Goal: Task Accomplishment & Management: Complete application form

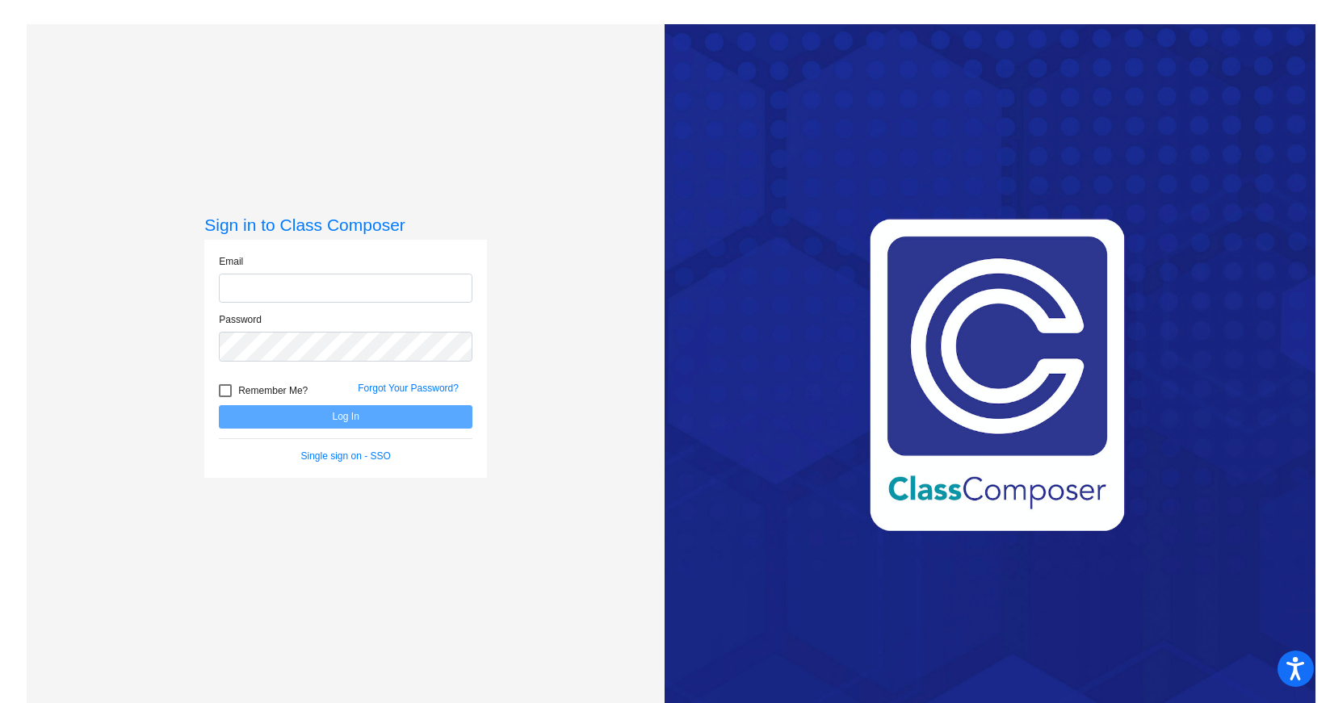
click at [414, 291] on input "email" at bounding box center [346, 289] width 254 height 30
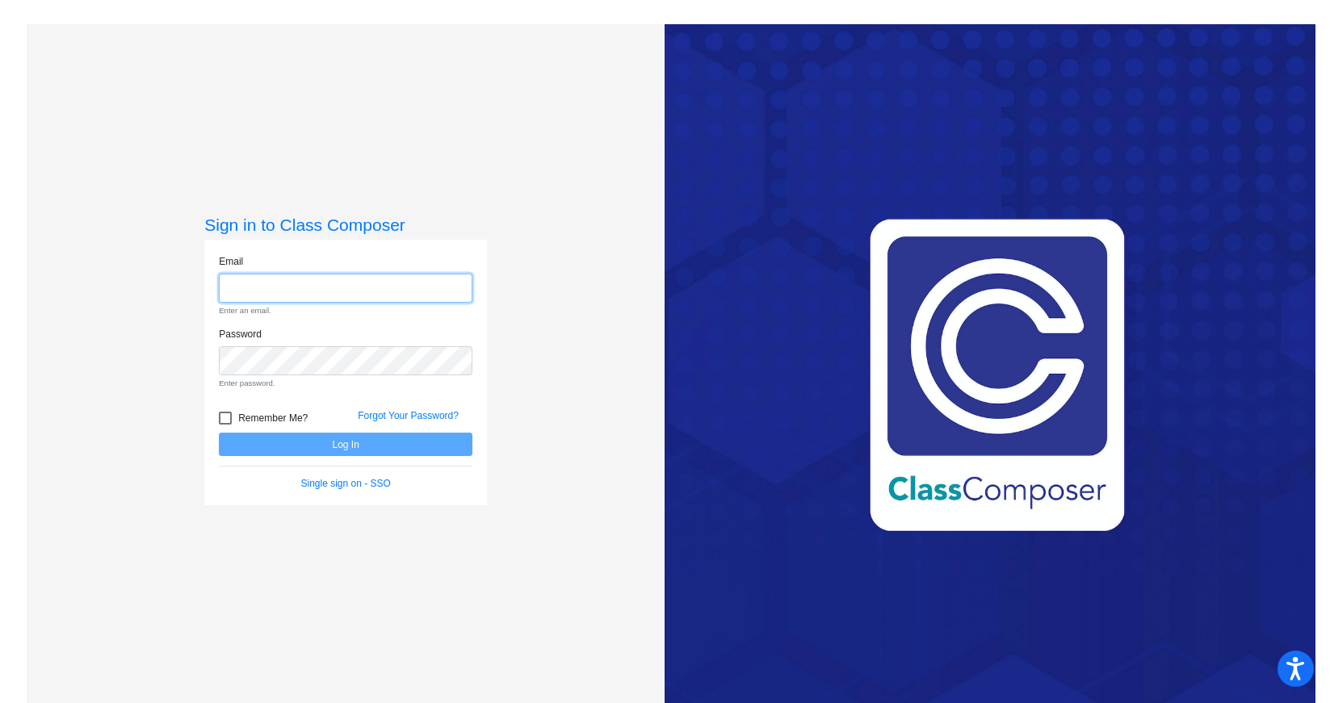
type input "[EMAIL_ADDRESS][DOMAIN_NAME]"
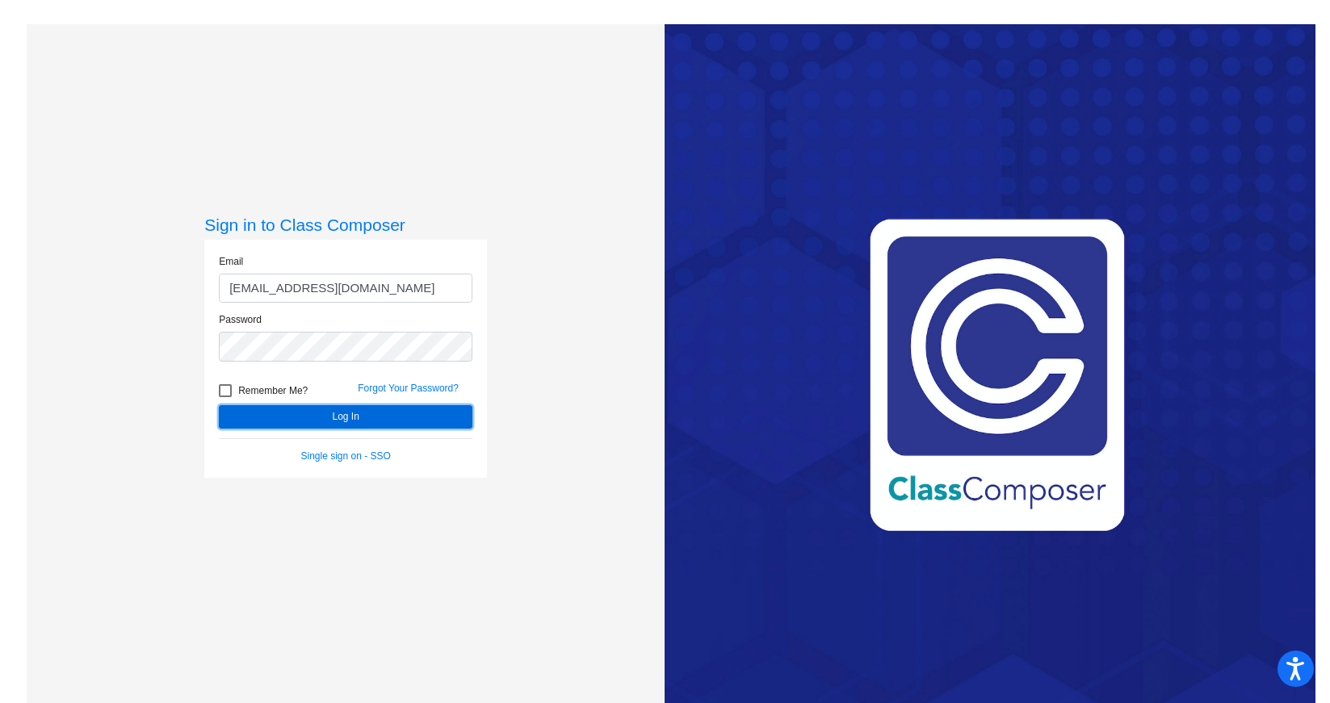
click at [334, 415] on button "Log In" at bounding box center [346, 416] width 254 height 23
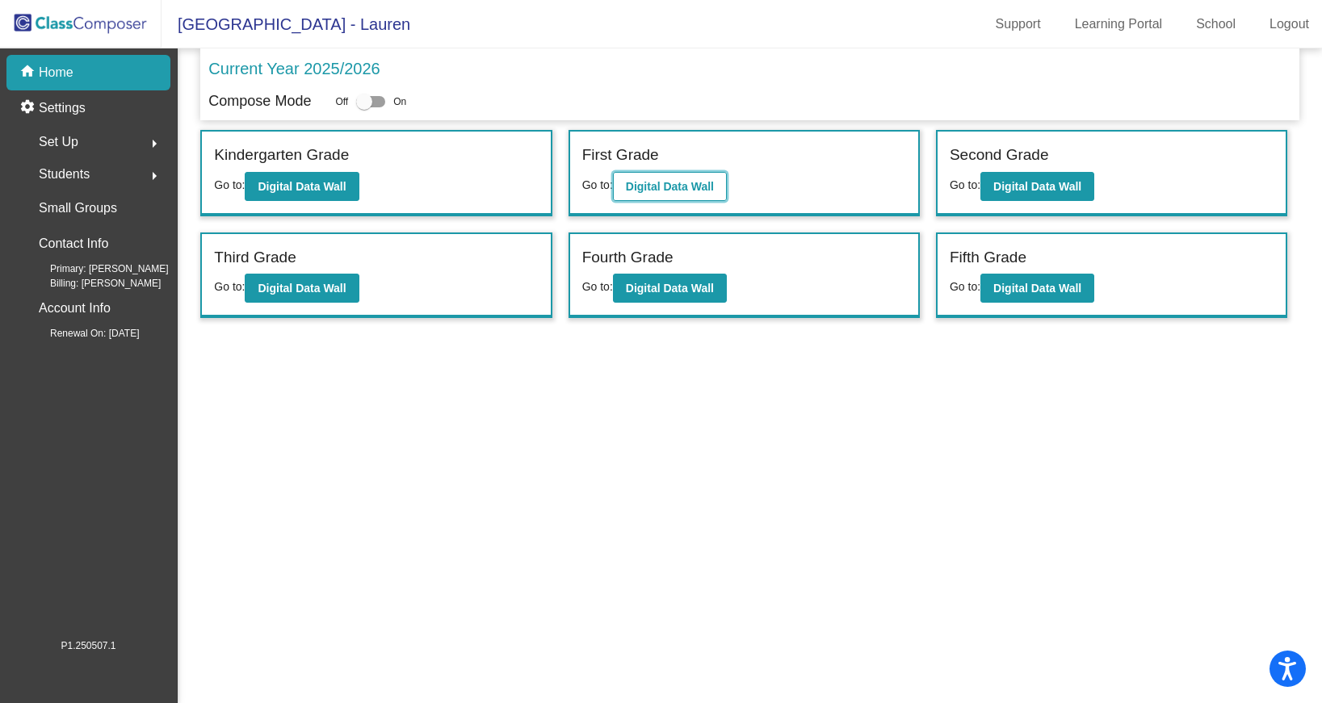
click at [657, 182] on b "Digital Data Wall" at bounding box center [670, 186] width 88 height 13
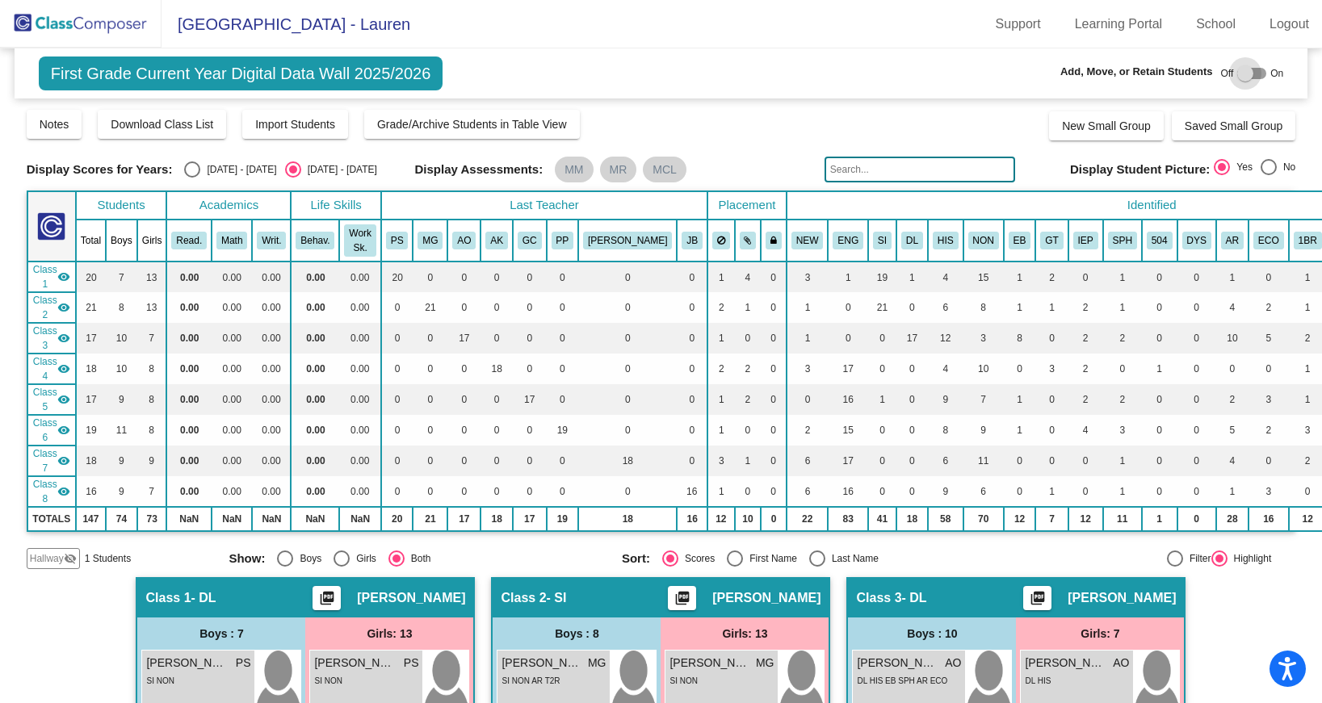
click at [1243, 69] on div at bounding box center [1245, 73] width 16 height 16
checkbox input "true"
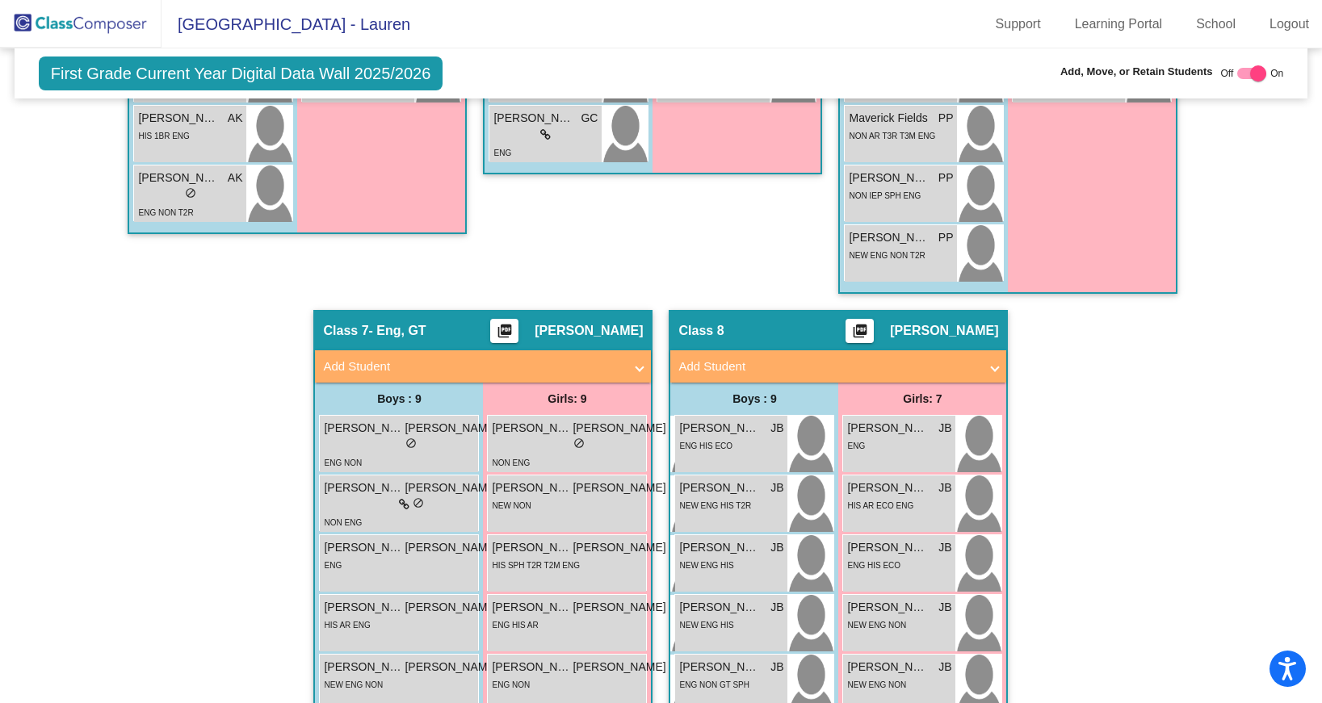
scroll to position [1966, 0]
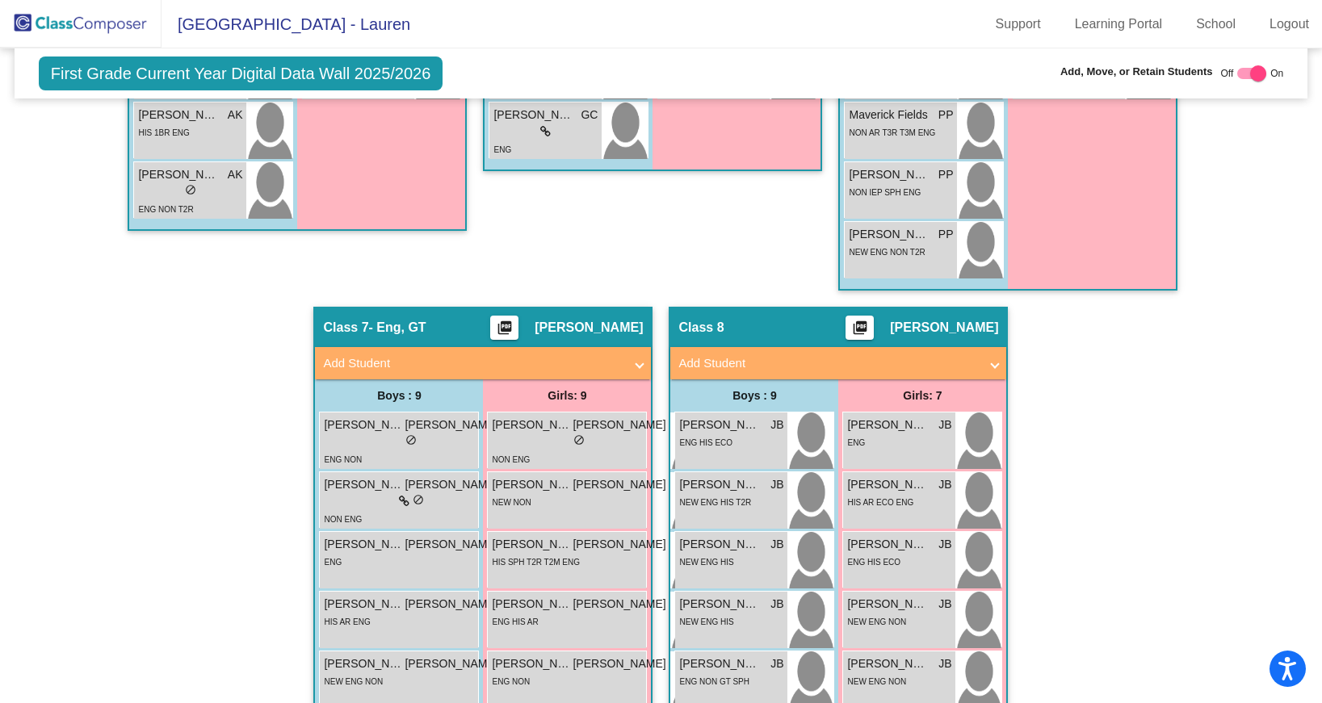
click at [996, 363] on mat-expansion-panel-header "Add Student" at bounding box center [838, 363] width 336 height 32
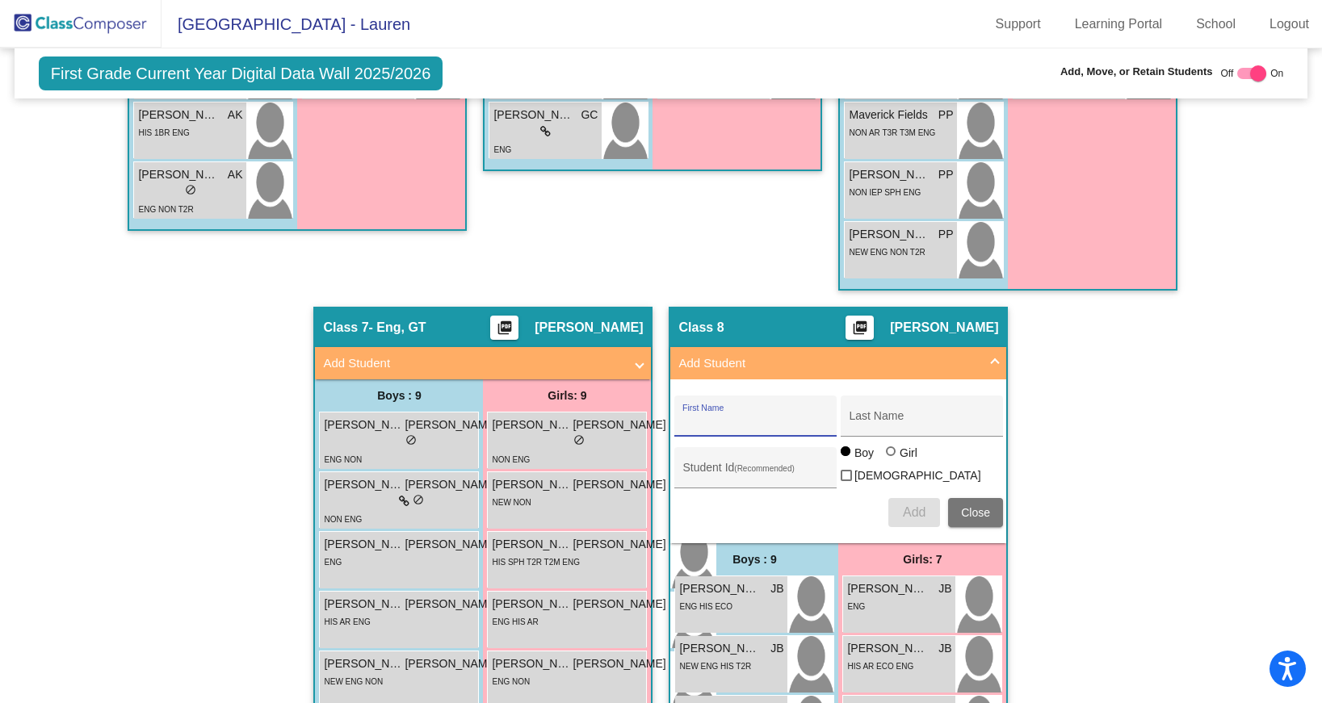
click at [736, 421] on input "First Name" at bounding box center [754, 422] width 145 height 13
type input "[PERSON_NAME]"
click at [694, 423] on input "[PERSON_NAME]" at bounding box center [754, 422] width 145 height 13
type input "[PERSON_NAME]"
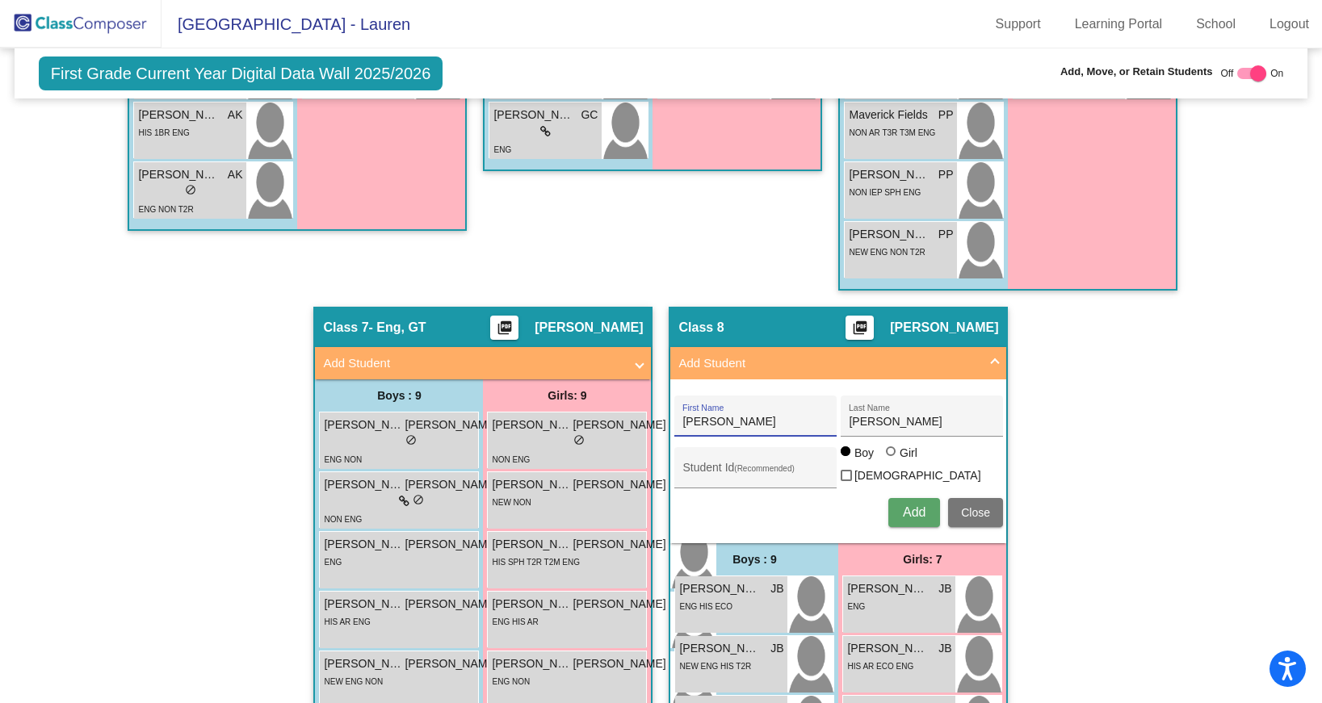
click at [905, 509] on span "Add" at bounding box center [914, 512] width 23 height 14
click at [992, 364] on span at bounding box center [995, 363] width 6 height 19
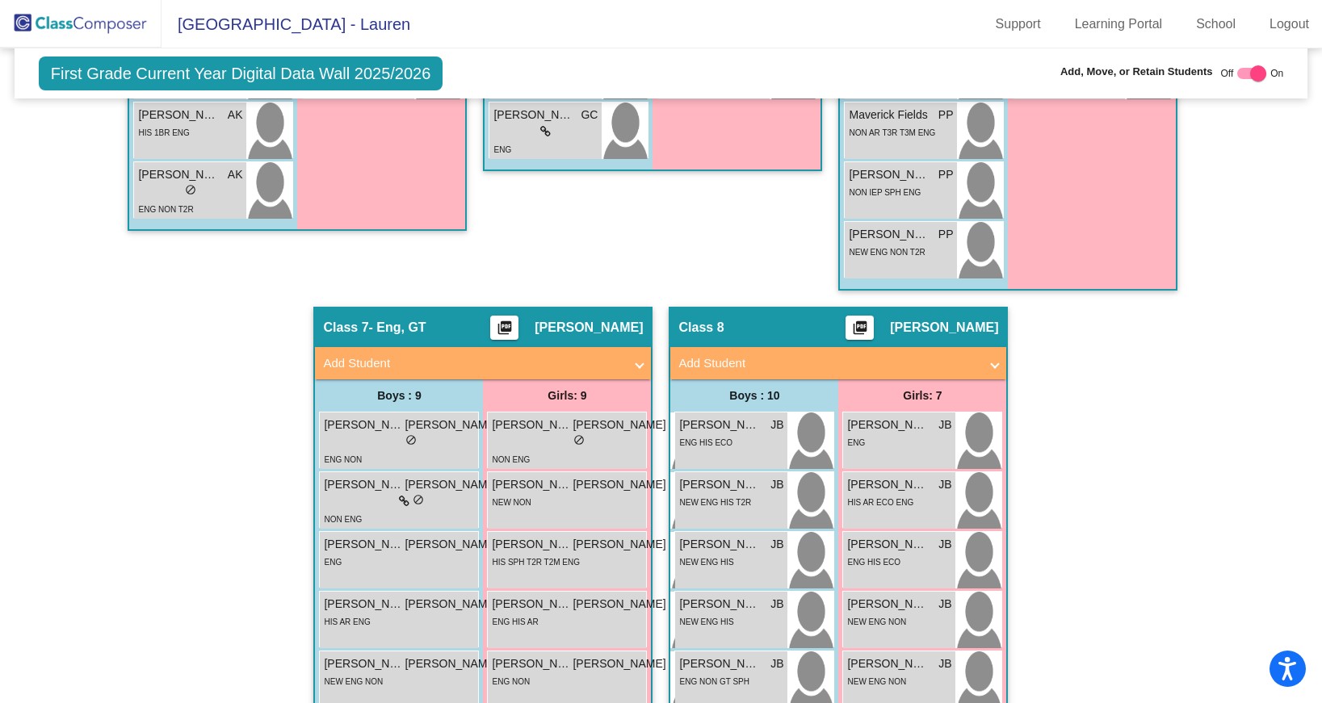
click at [92, 23] on img at bounding box center [80, 24] width 161 height 48
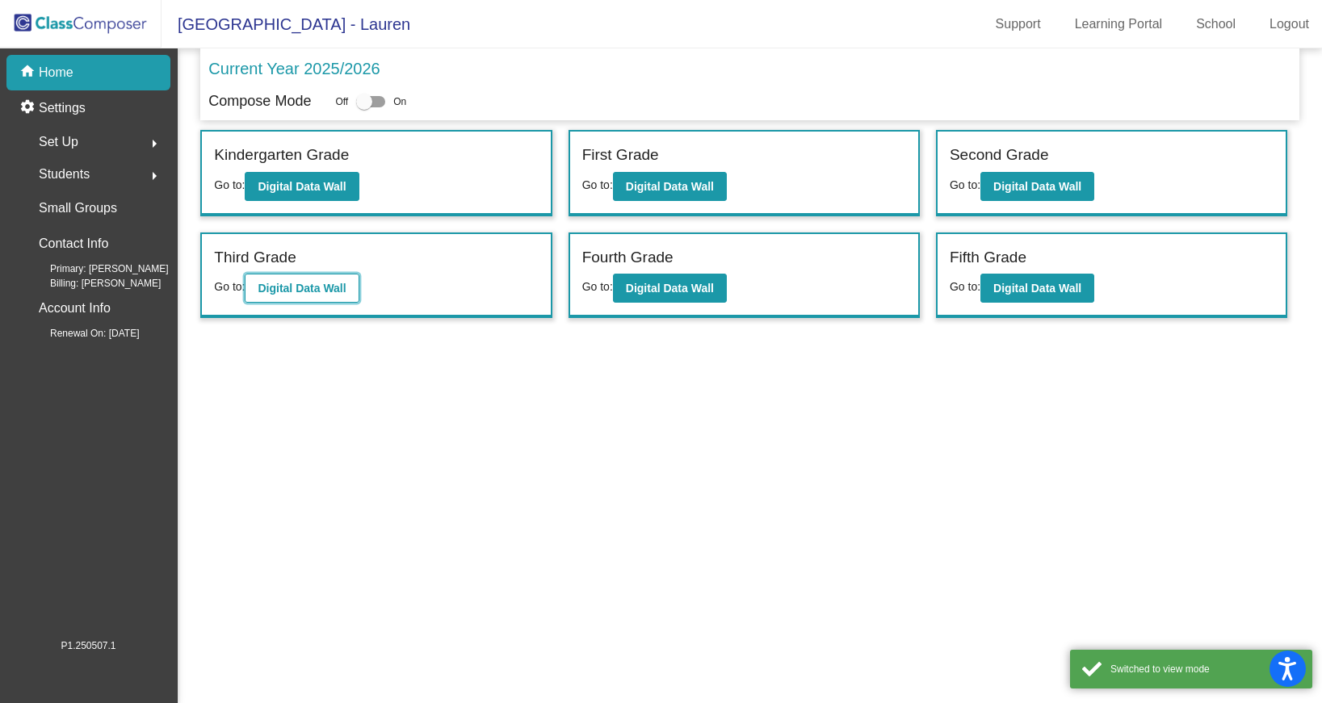
click at [326, 279] on button "Digital Data Wall" at bounding box center [302, 288] width 114 height 29
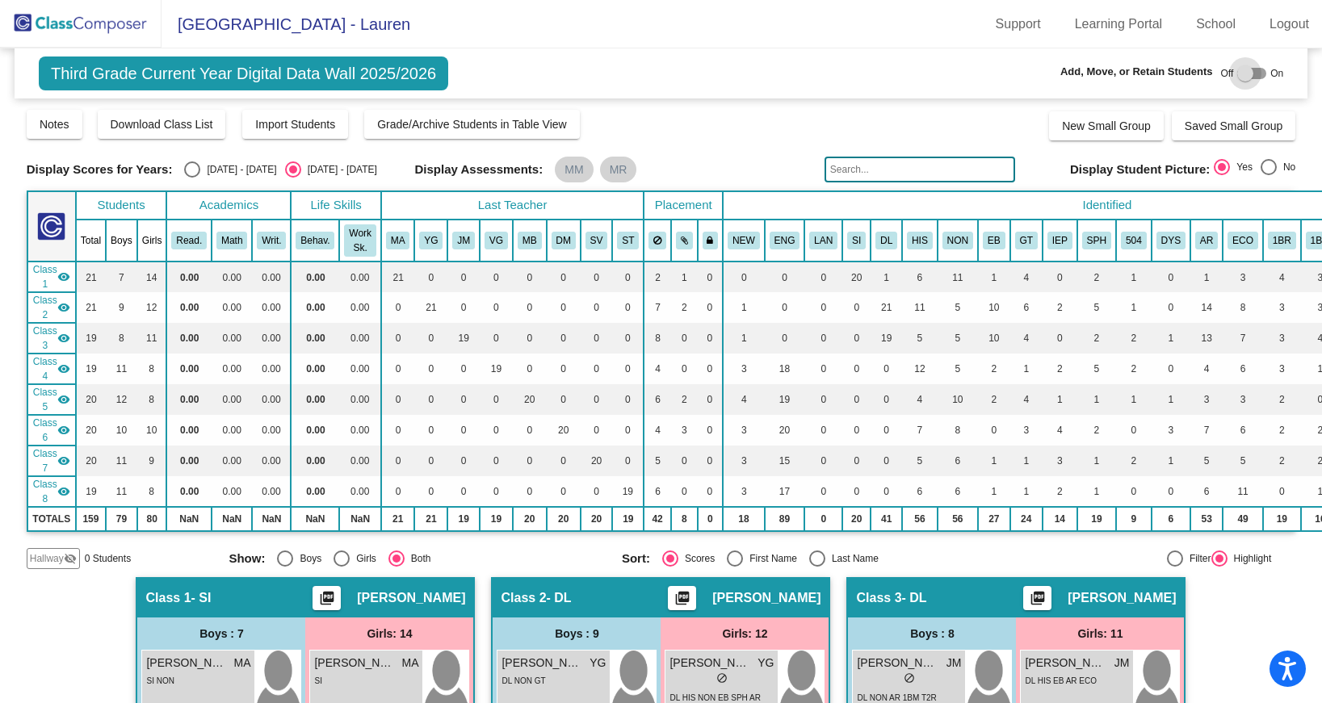
click at [1238, 68] on div at bounding box center [1245, 73] width 16 height 16
checkbox input "true"
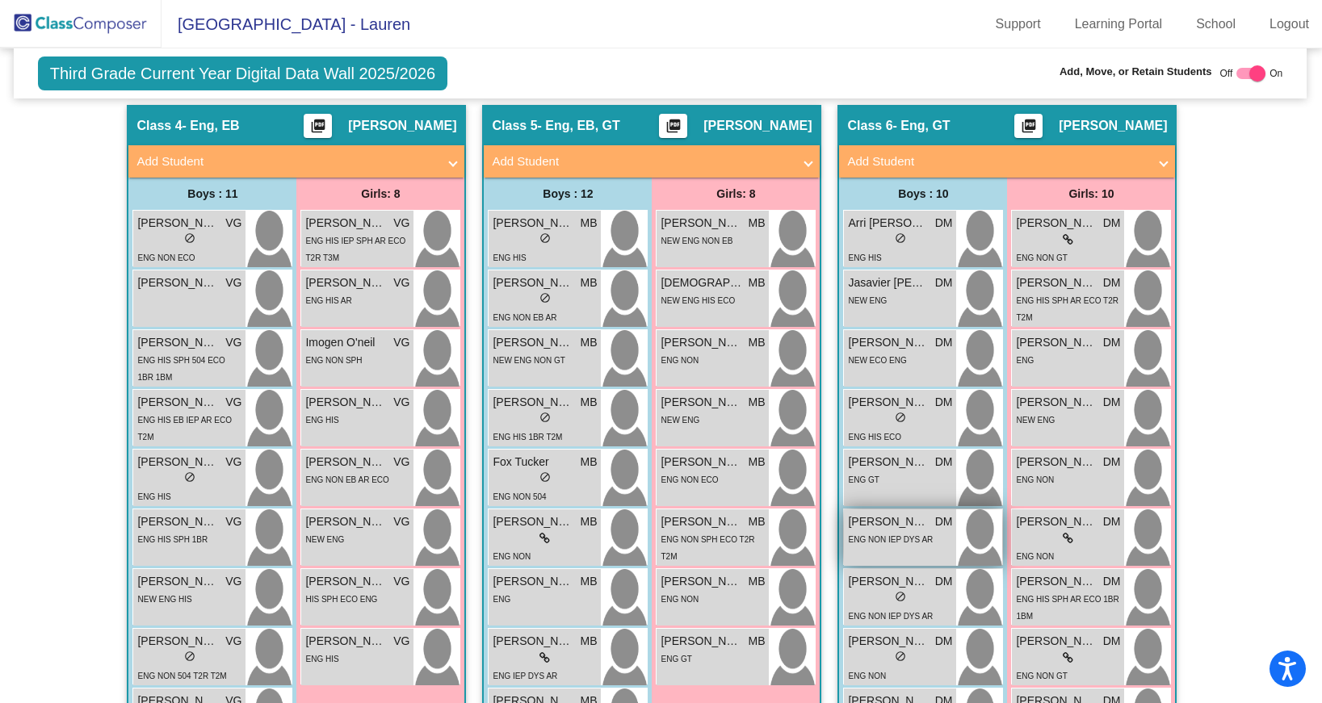
scroll to position [1449, 1]
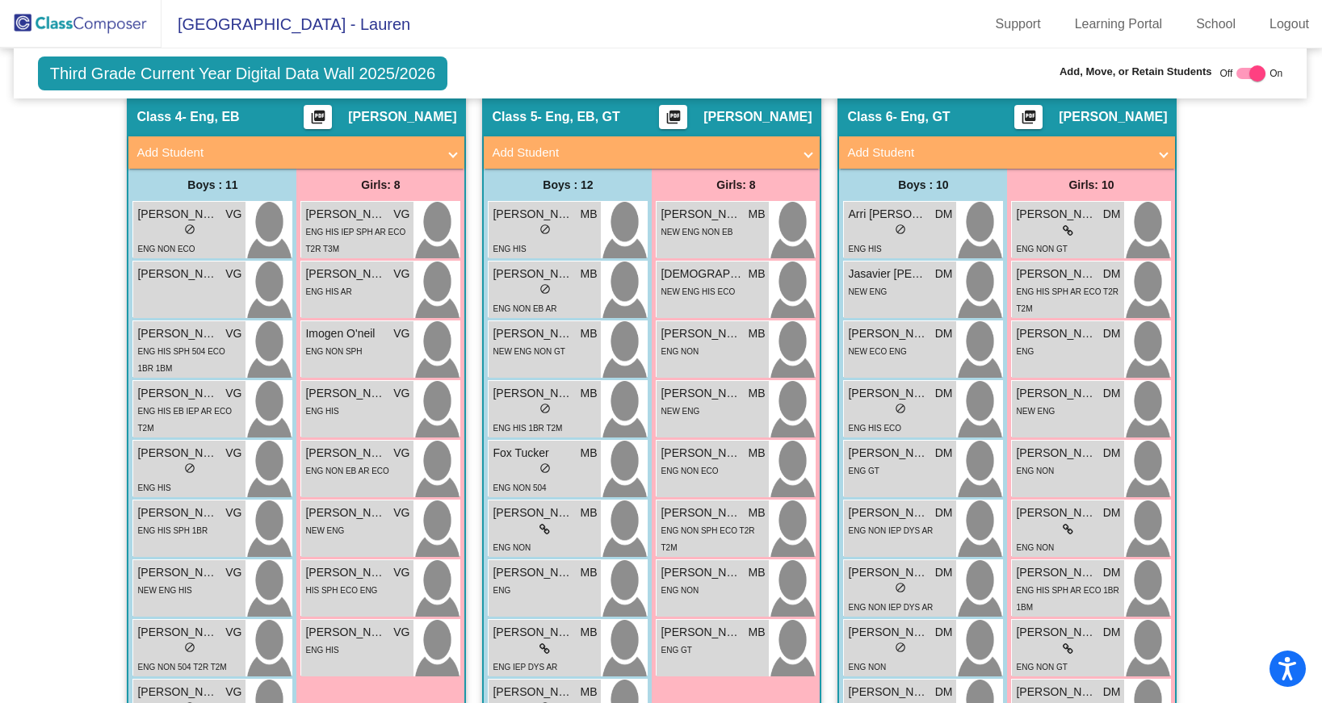
click at [452, 151] on mat-expansion-panel-header "Add Student" at bounding box center [296, 152] width 336 height 32
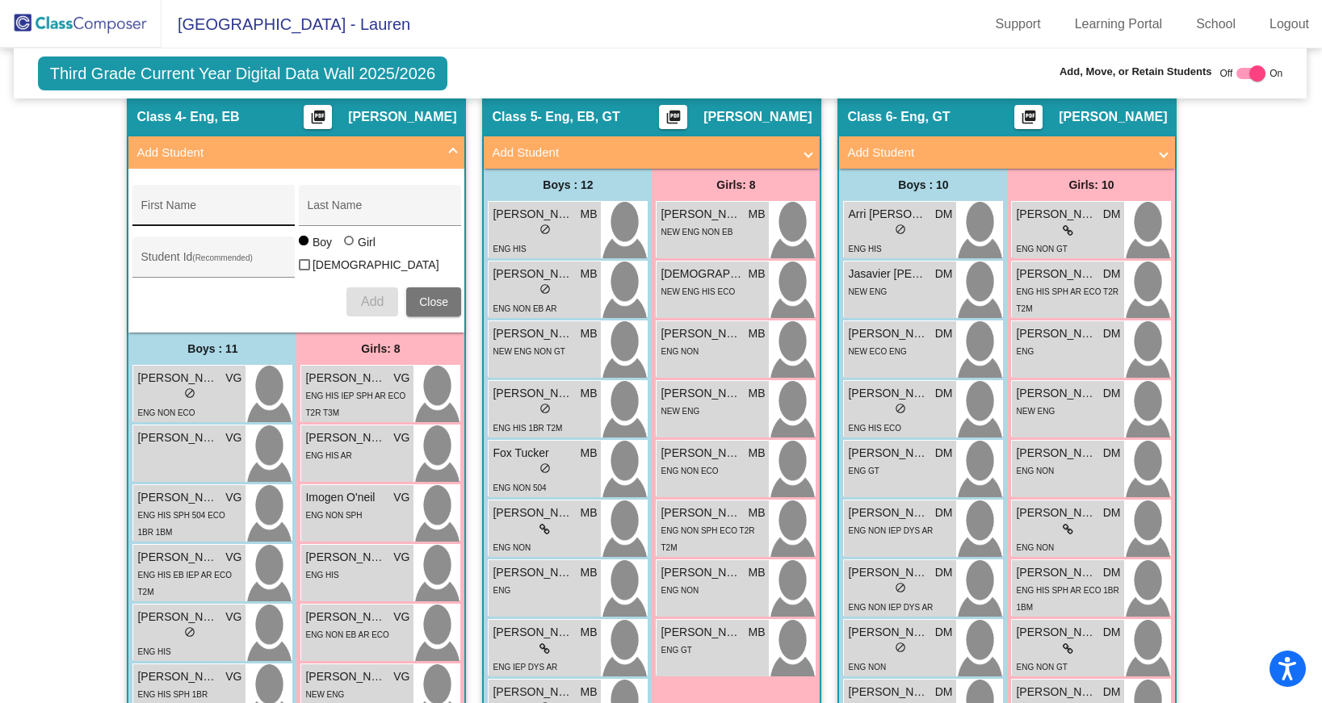
click at [222, 213] on input "First Name" at bounding box center [213, 211] width 145 height 13
type input "[PERSON_NAME]"
click at [344, 245] on div at bounding box center [349, 241] width 10 height 10
click at [350, 250] on input "Girl" at bounding box center [350, 249] width 1 height 1
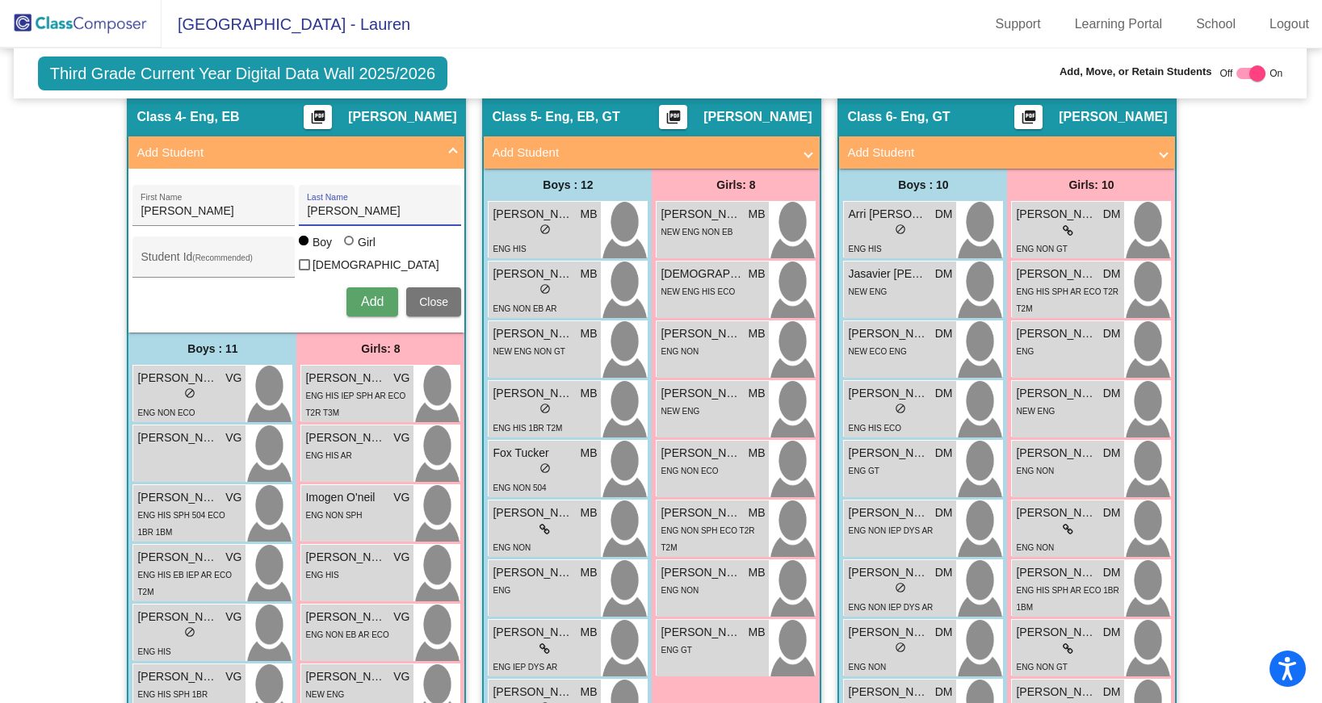
radio input "true"
click at [355, 310] on button "Add" at bounding box center [372, 301] width 52 height 29
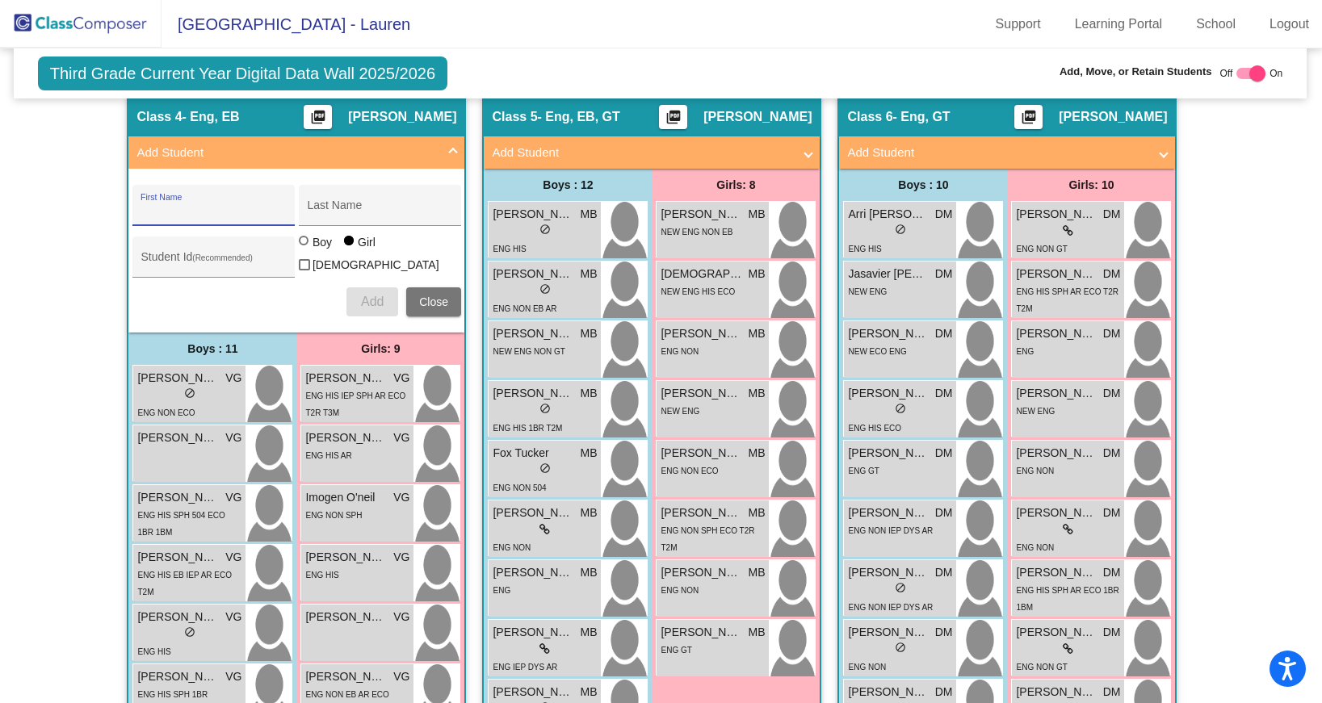
click at [453, 147] on mat-expansion-panel-header "Add Student" at bounding box center [296, 152] width 336 height 32
